Goal: Transaction & Acquisition: Download file/media

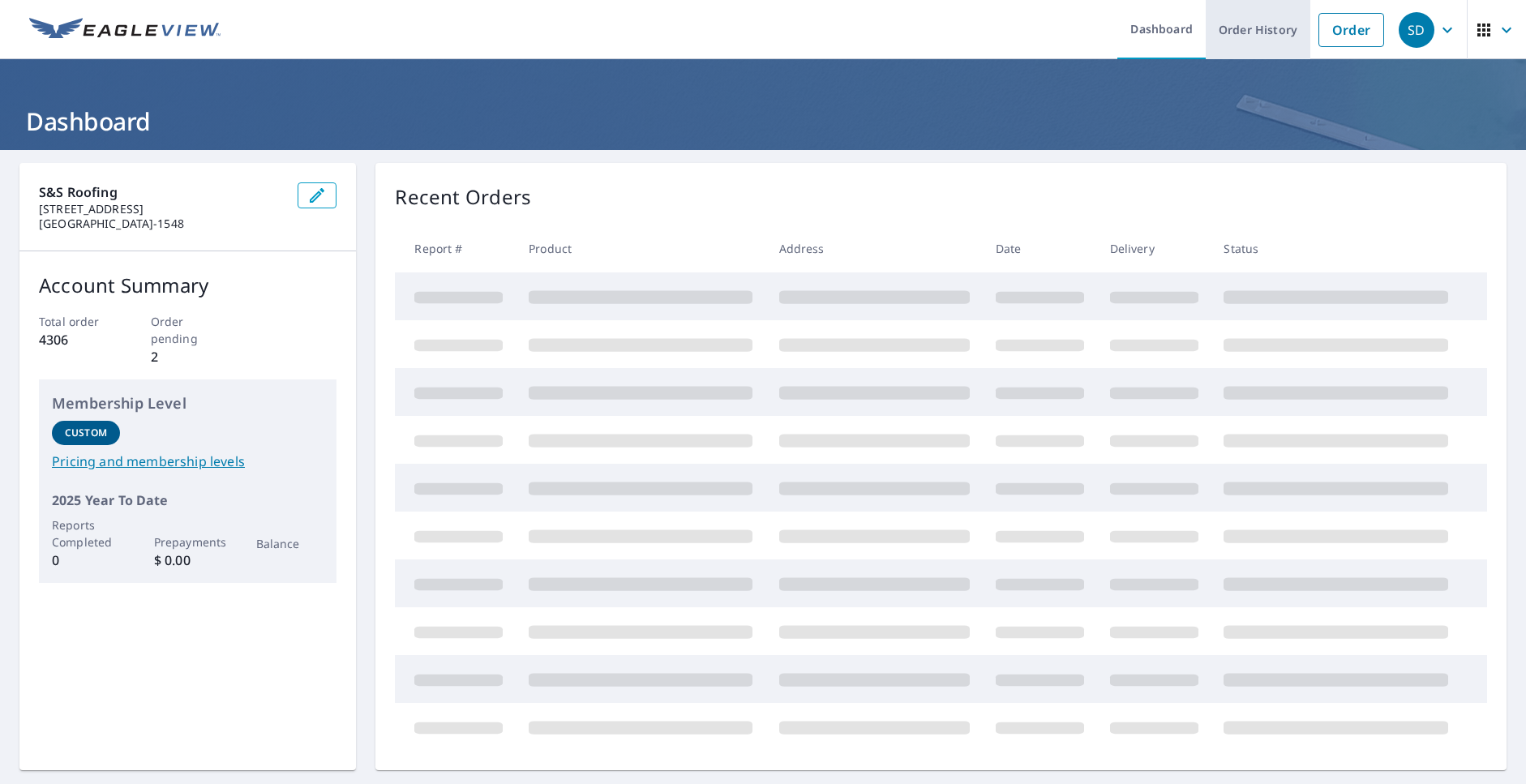
click at [1245, 31] on link "Order History" at bounding box center [1258, 29] width 104 height 59
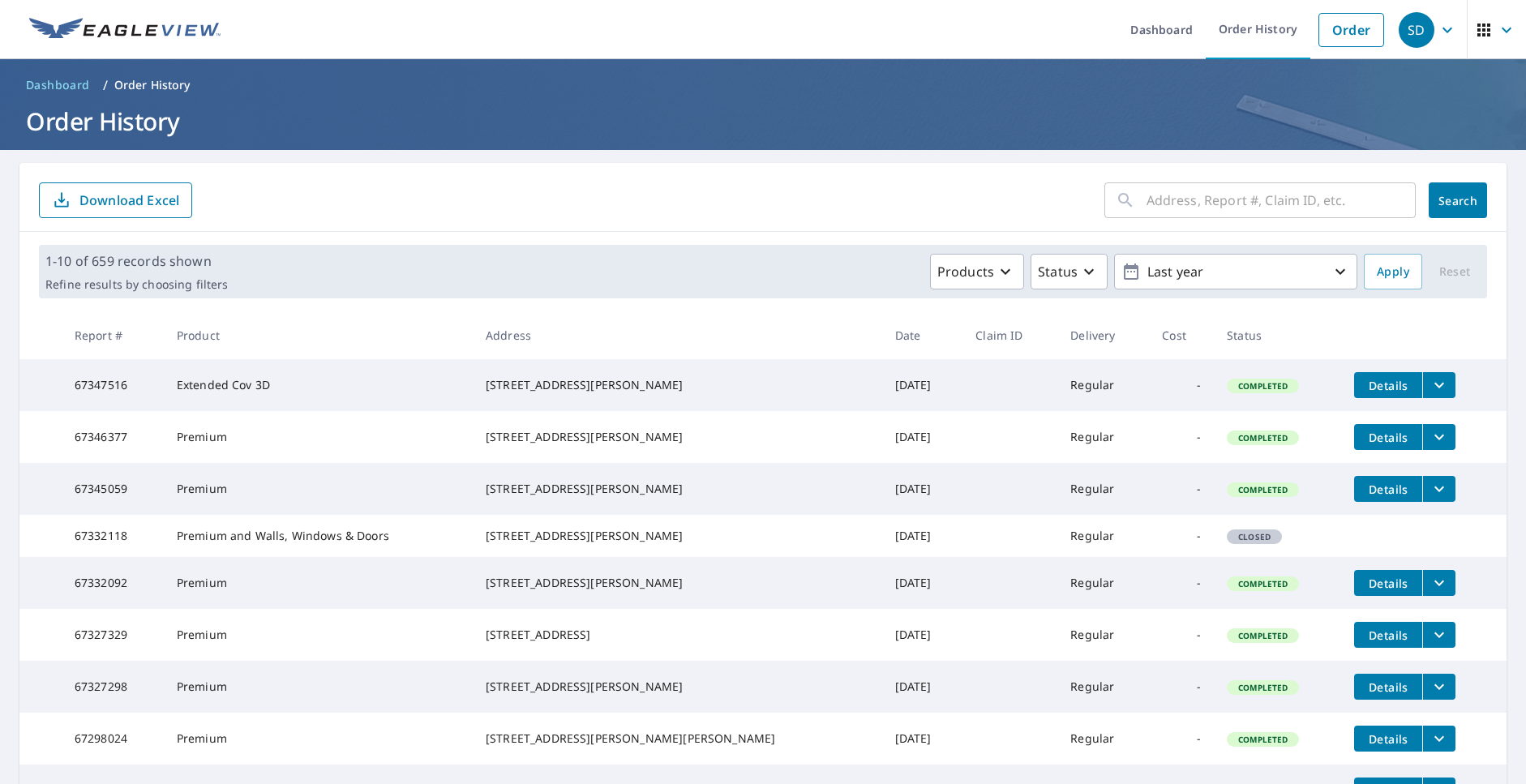
click at [1430, 382] on icon "filesDropdownBtn-67347516" at bounding box center [1439, 385] width 20 height 20
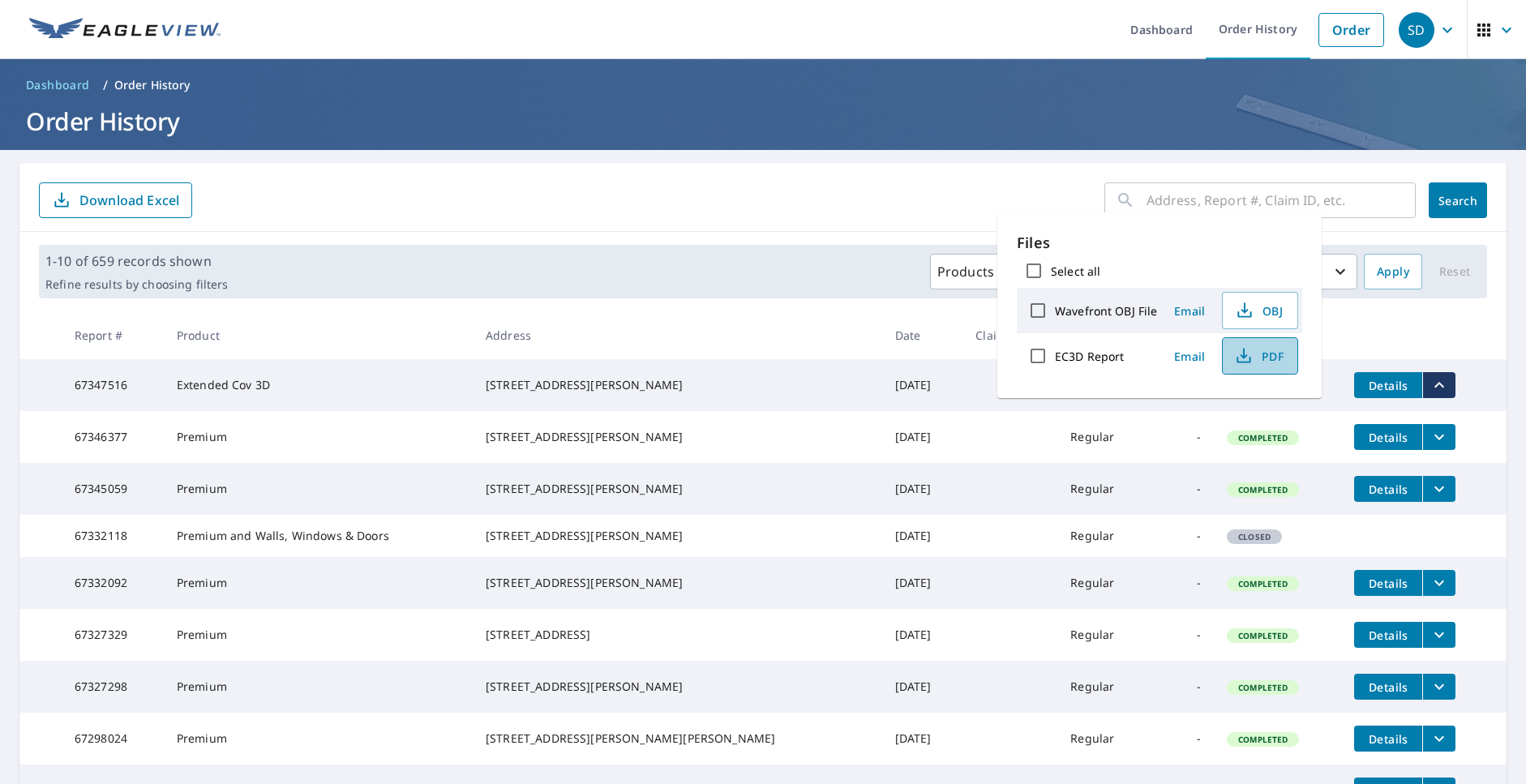
click at [1264, 357] on span "PDF" at bounding box center [1258, 355] width 52 height 20
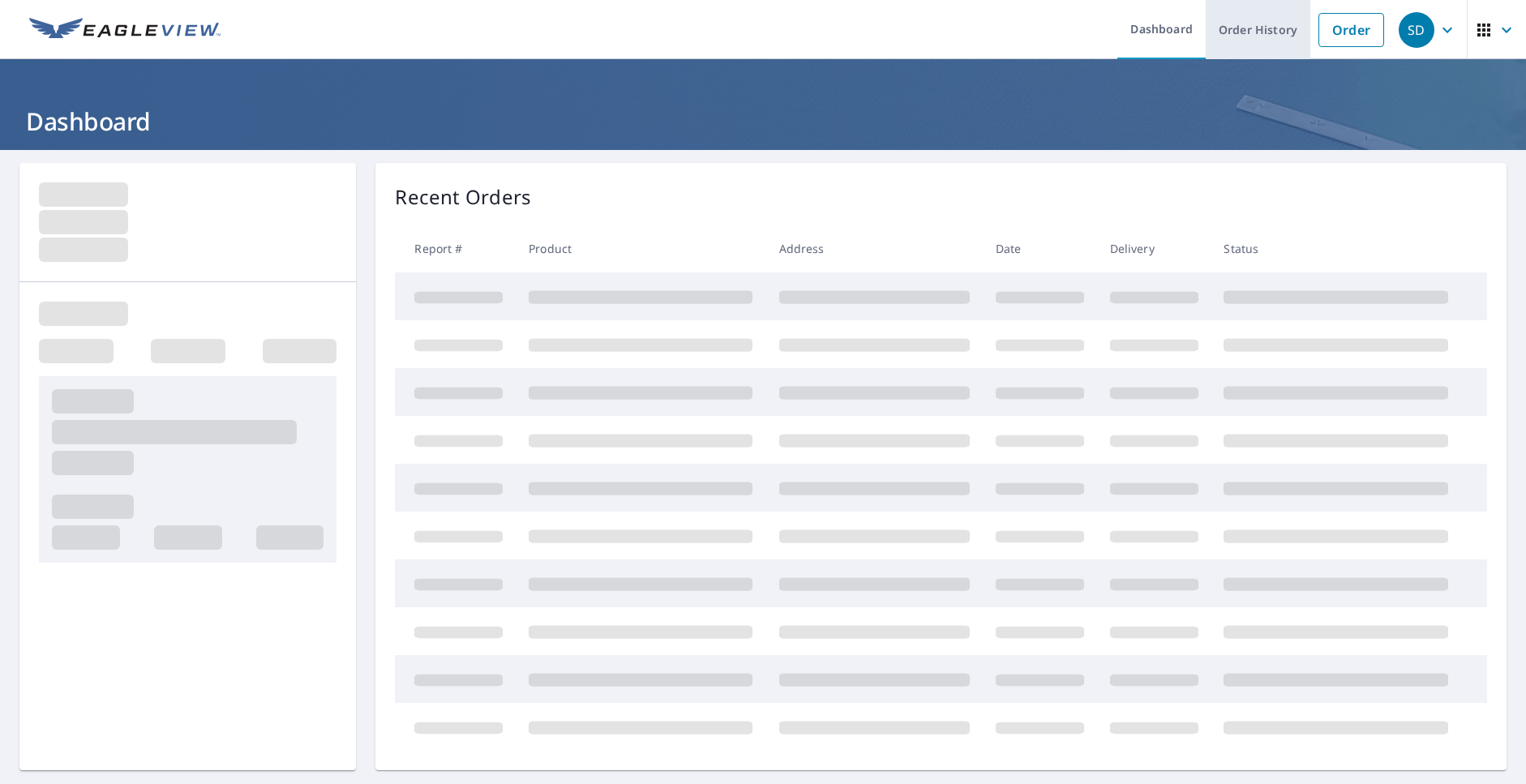
click at [1225, 35] on link "Order History" at bounding box center [1258, 29] width 104 height 59
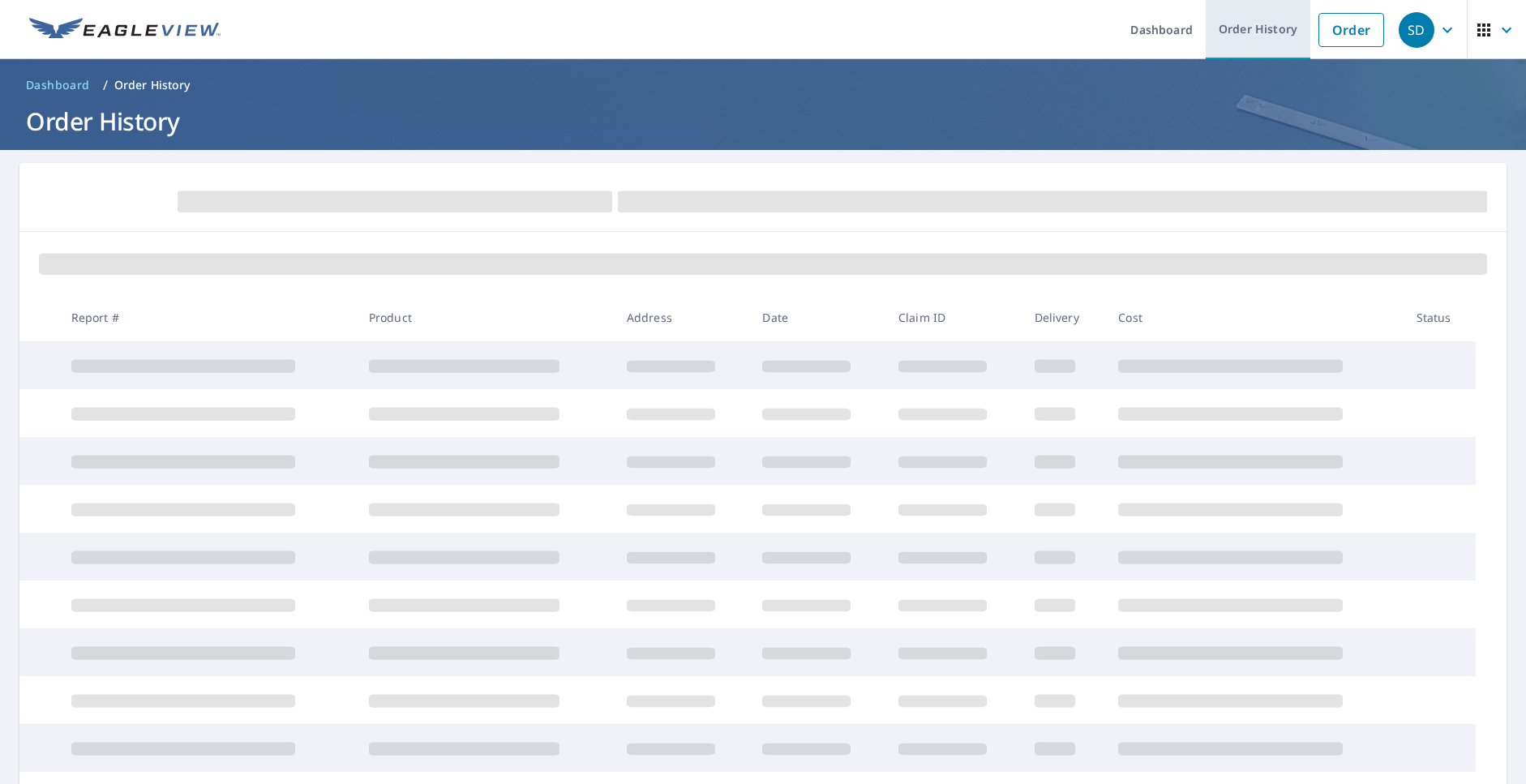
click at [1261, 26] on link "Order History" at bounding box center [1258, 29] width 104 height 59
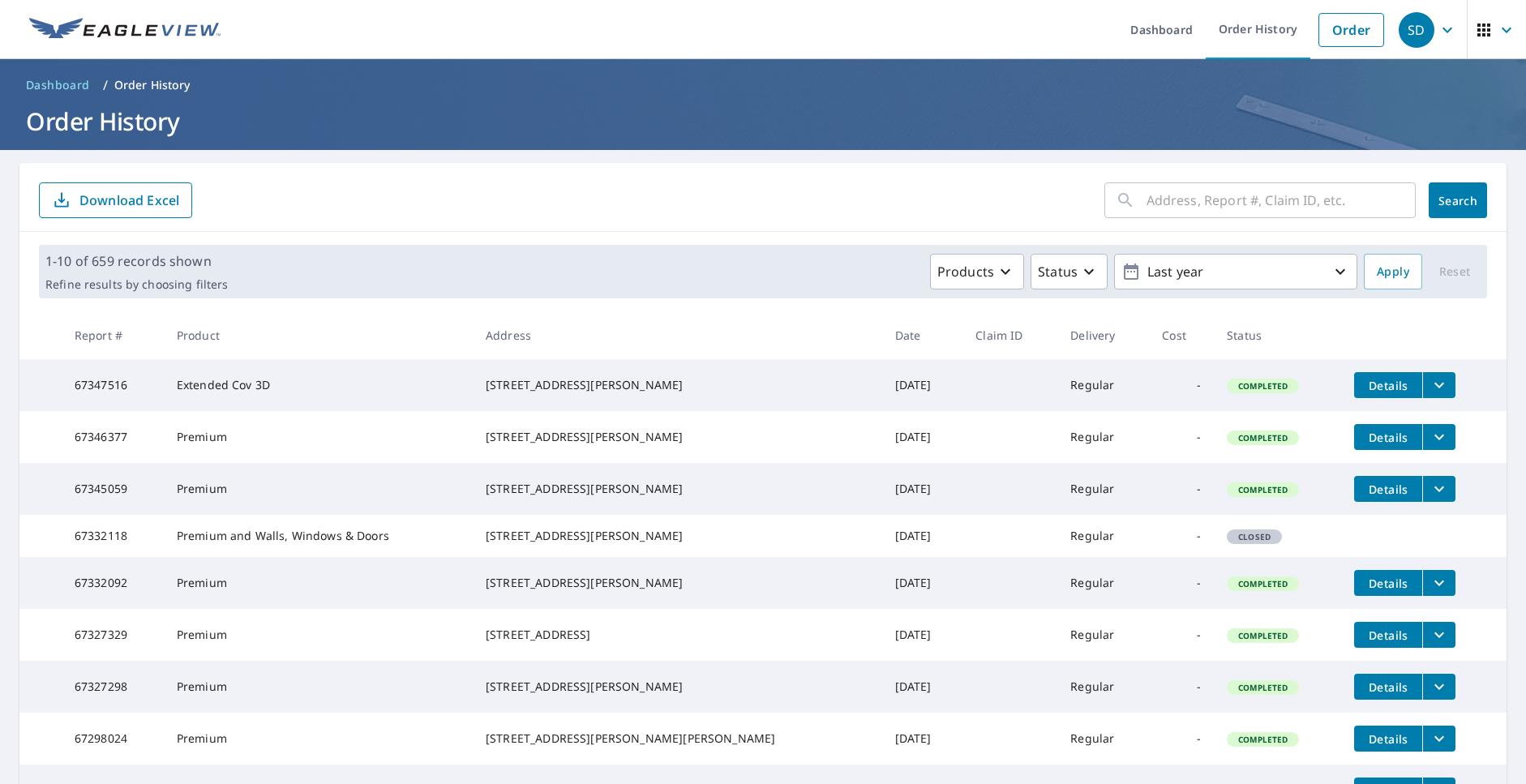
click at [1430, 379] on icon "filesDropdownBtn-67347516" at bounding box center [1439, 385] width 20 height 20
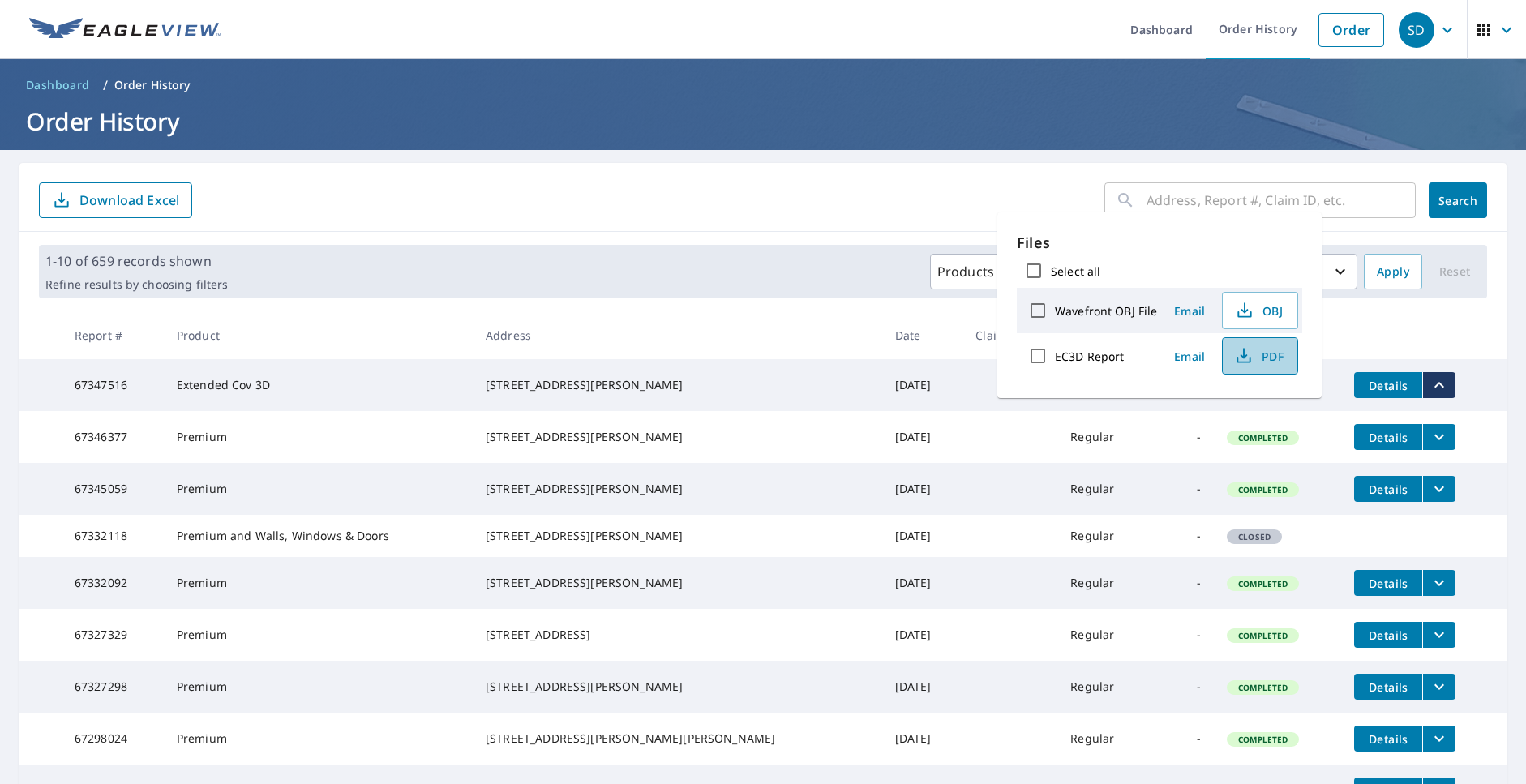
click at [1250, 348] on icon "button" at bounding box center [1243, 355] width 20 height 20
